Goal: Task Accomplishment & Management: Use online tool/utility

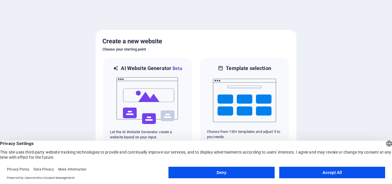
click at [327, 174] on button "Accept All" at bounding box center [333, 172] width 106 height 11
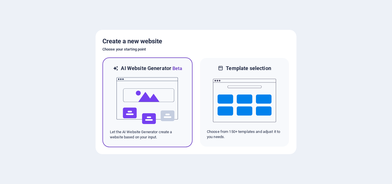
click at [168, 108] on img at bounding box center [147, 100] width 63 height 57
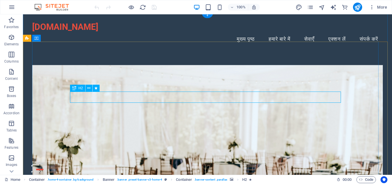
scroll to position [57, 0]
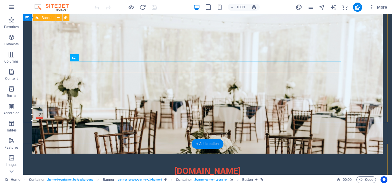
click at [205, 141] on div "+ Add section" at bounding box center [208, 144] width 32 height 10
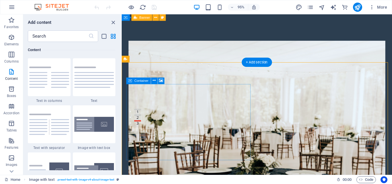
scroll to position [144, 0]
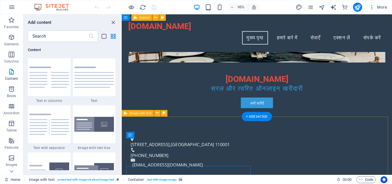
scroll to position [57, 0]
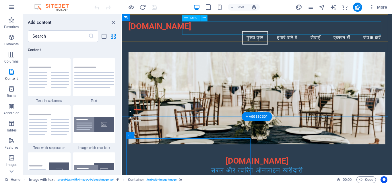
click at [247, 32] on nav "मुख्य पृष्ठ हमारे बारे में सेवाएँ एक्शन लें संपर्क करें" at bounding box center [264, 39] width 271 height 14
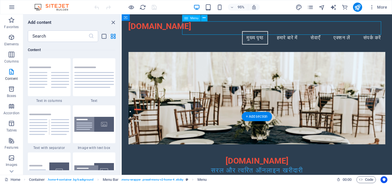
click at [381, 32] on nav "मुख्य पृष्ठ हमारे बारे में सेवाएँ एक्शन लें संपर्क करें" at bounding box center [264, 39] width 271 height 14
click at [258, 117] on div "+ Add section" at bounding box center [257, 116] width 30 height 9
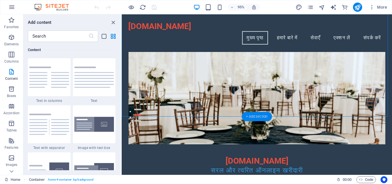
click at [258, 117] on div "+ Add section" at bounding box center [257, 116] width 30 height 9
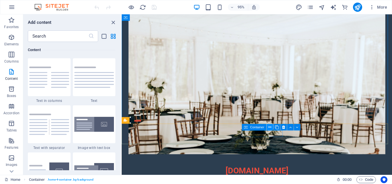
click at [269, 128] on icon at bounding box center [270, 127] width 3 height 6
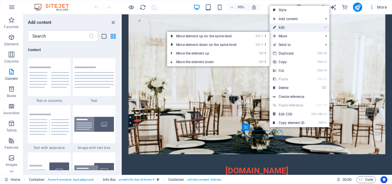
drag, startPoint x: 292, startPoint y: 28, endPoint x: 176, endPoint y: 14, distance: 116.3
click at [292, 28] on link "⏎ Edit" at bounding box center [289, 27] width 38 height 9
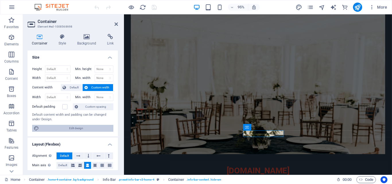
click at [78, 129] on span "Edit design" at bounding box center [76, 128] width 71 height 7
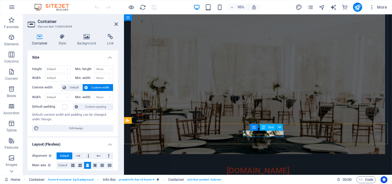
drag, startPoint x: 287, startPoint y: 140, endPoint x: 343, endPoint y: 130, distance: 56.9
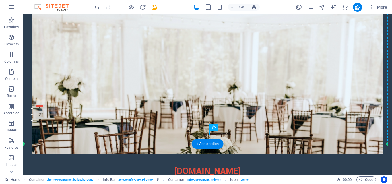
drag, startPoint x: 170, startPoint y: 140, endPoint x: 261, endPoint y: 134, distance: 91.3
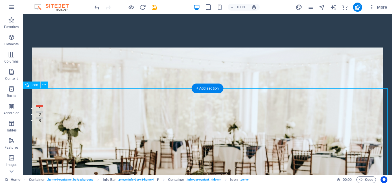
scroll to position [394, 0]
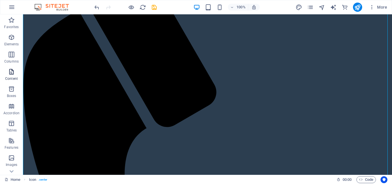
click at [12, 71] on icon "button" at bounding box center [11, 71] width 7 height 7
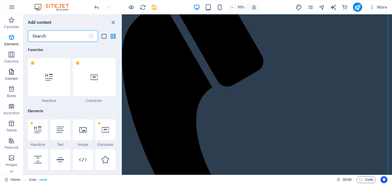
scroll to position [1005, 0]
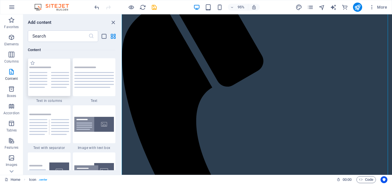
click at [44, 79] on img at bounding box center [49, 77] width 40 height 21
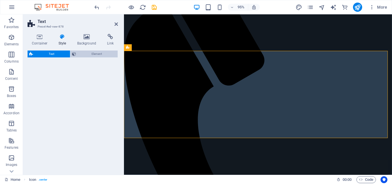
scroll to position [115, 0]
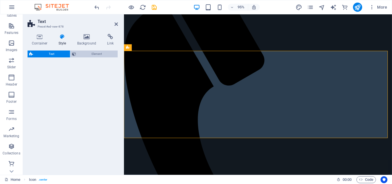
select select "rem"
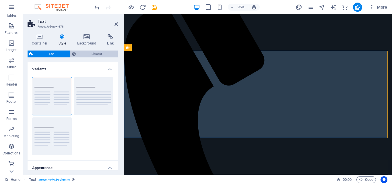
scroll to position [569, 0]
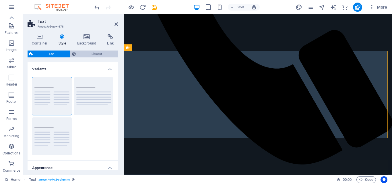
click at [81, 55] on span "Element" at bounding box center [97, 54] width 38 height 7
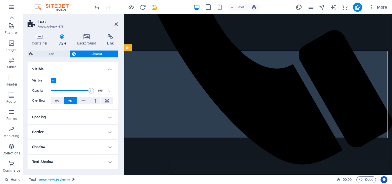
click at [57, 117] on h4 "Spacing" at bounding box center [73, 117] width 90 height 14
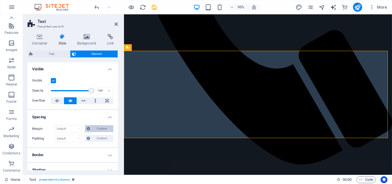
click at [93, 129] on span "Custom" at bounding box center [102, 128] width 20 height 7
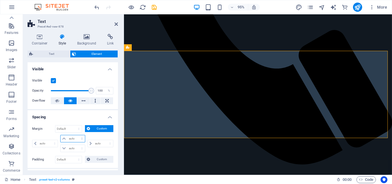
click at [73, 142] on select "auto px % rem vw vh" at bounding box center [73, 138] width 24 height 7
select select "auto"
click at [61, 135] on select "auto px % rem vw vh" at bounding box center [73, 138] width 24 height 7
type input "0"
select select "px"
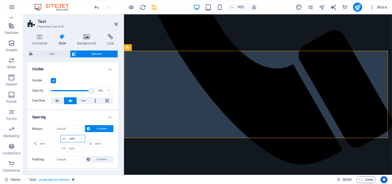
select select "DISABLED_OPTION_VALUE"
type input "0"
select select "px"
type input "0"
select select "px"
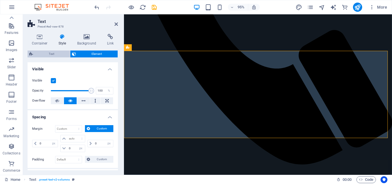
click at [50, 53] on span "Text" at bounding box center [52, 54] width 34 height 7
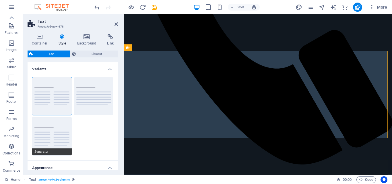
click at [50, 130] on button "Separator" at bounding box center [52, 136] width 40 height 38
type input "4"
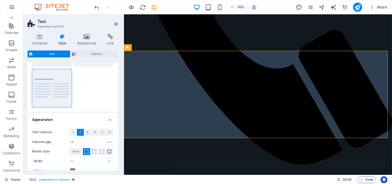
scroll to position [0, 0]
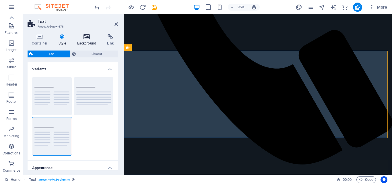
click at [90, 43] on h4 "Background" at bounding box center [88, 40] width 30 height 12
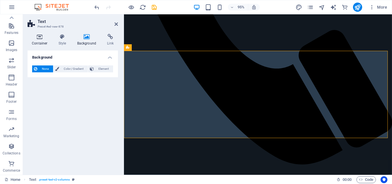
click at [38, 43] on h4 "Container" at bounding box center [41, 40] width 27 height 12
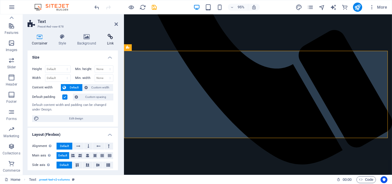
click at [105, 44] on h4 "Link" at bounding box center [110, 40] width 15 height 12
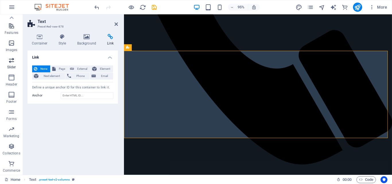
click at [16, 65] on p "Slider" at bounding box center [11, 67] width 9 height 5
